Goal: Transaction & Acquisition: Purchase product/service

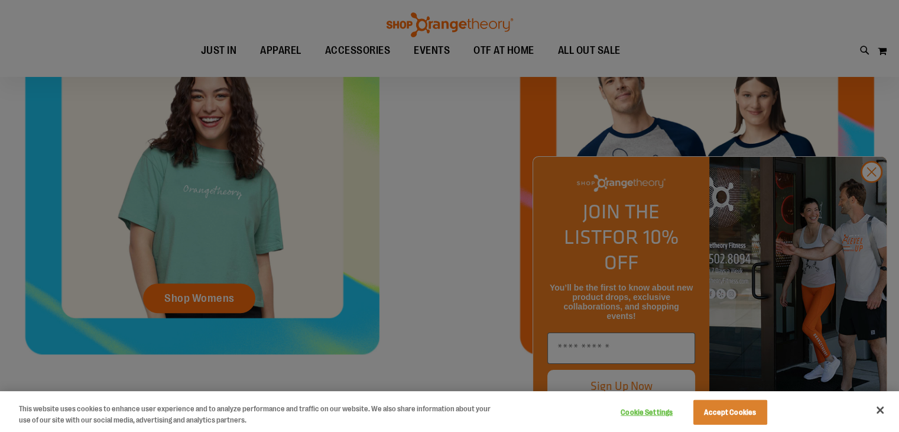
scroll to position [472, 0]
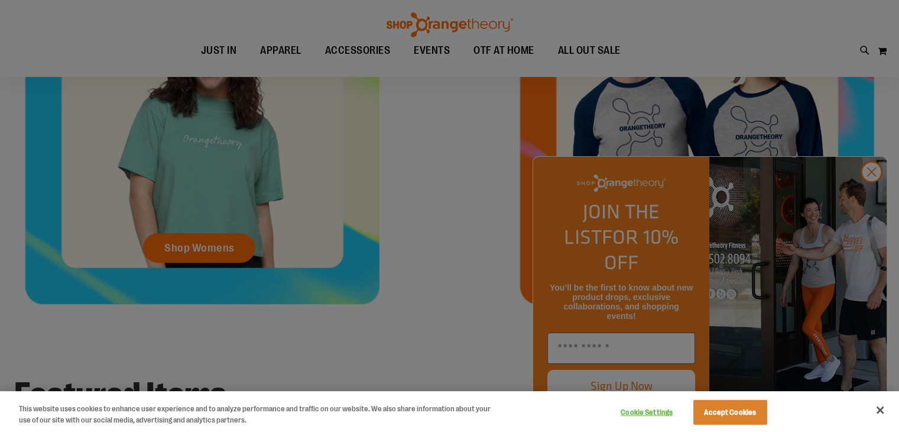
click at [871, 197] on div at bounding box center [449, 216] width 899 height 432
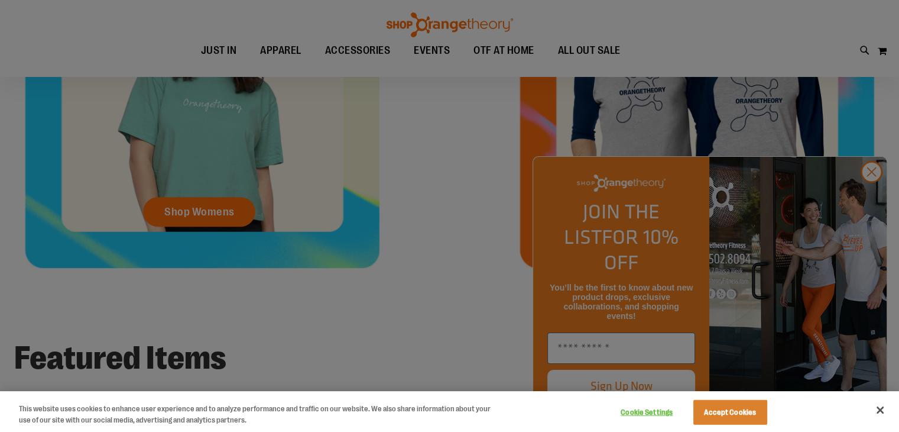
scroll to position [532, 0]
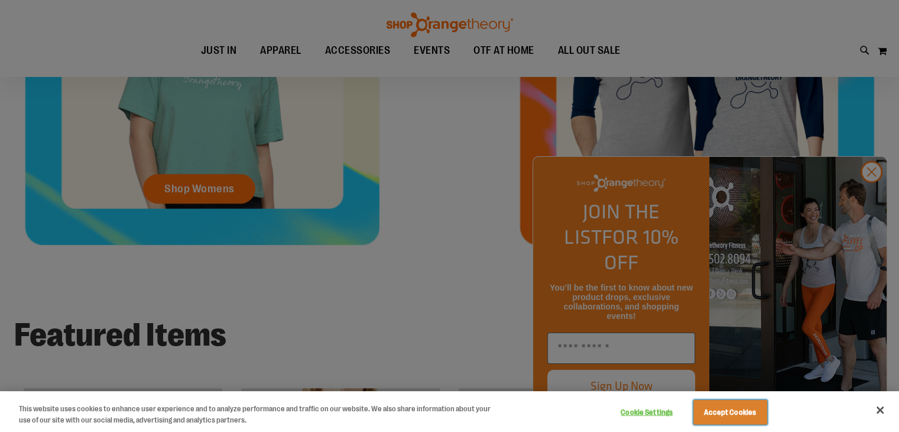
click at [750, 404] on button "Accept Cookies" at bounding box center [731, 412] width 74 height 25
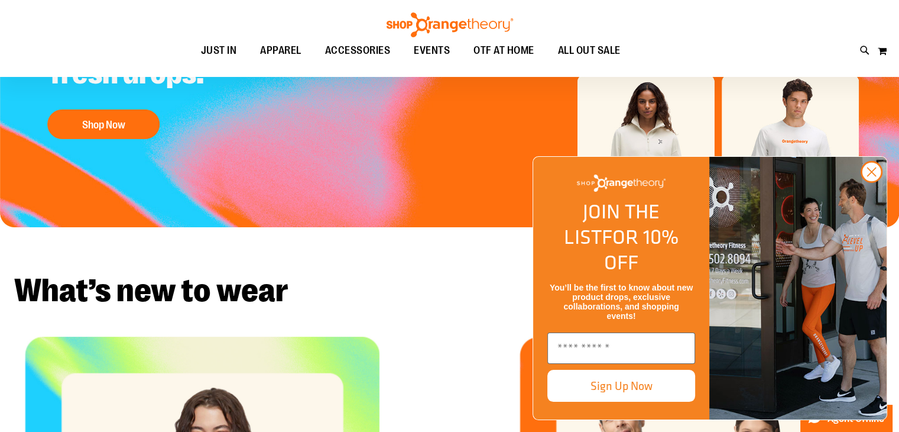
scroll to position [118, 0]
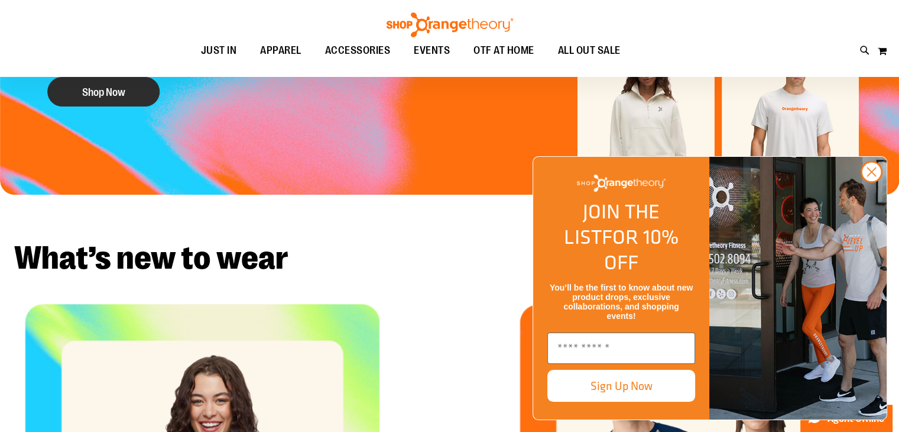
click at [101, 104] on button "Shop Now" at bounding box center [103, 92] width 112 height 30
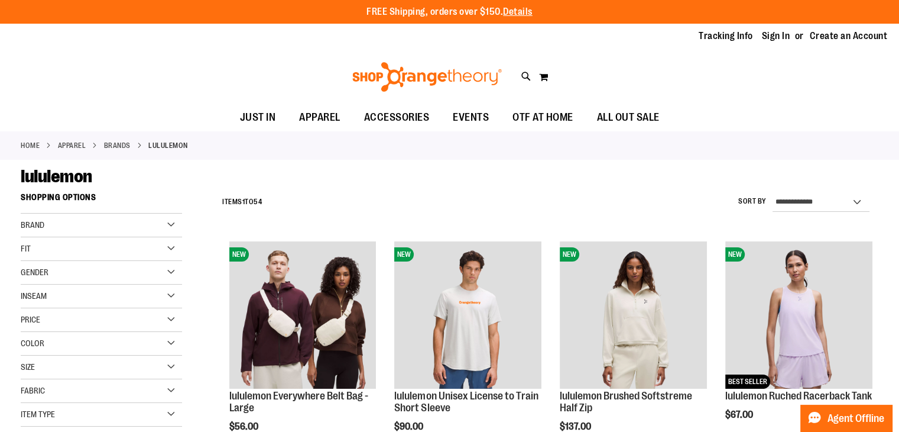
click at [50, 277] on div "Gender" at bounding box center [101, 273] width 161 height 24
click at [54, 296] on span "6 items" at bounding box center [57, 296] width 17 height 12
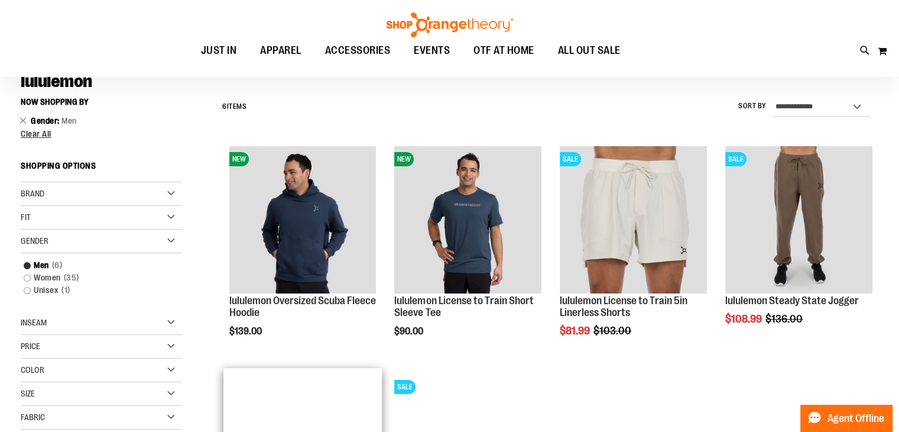
scroll to position [69, 0]
